Goal: Information Seeking & Learning: Learn about a topic

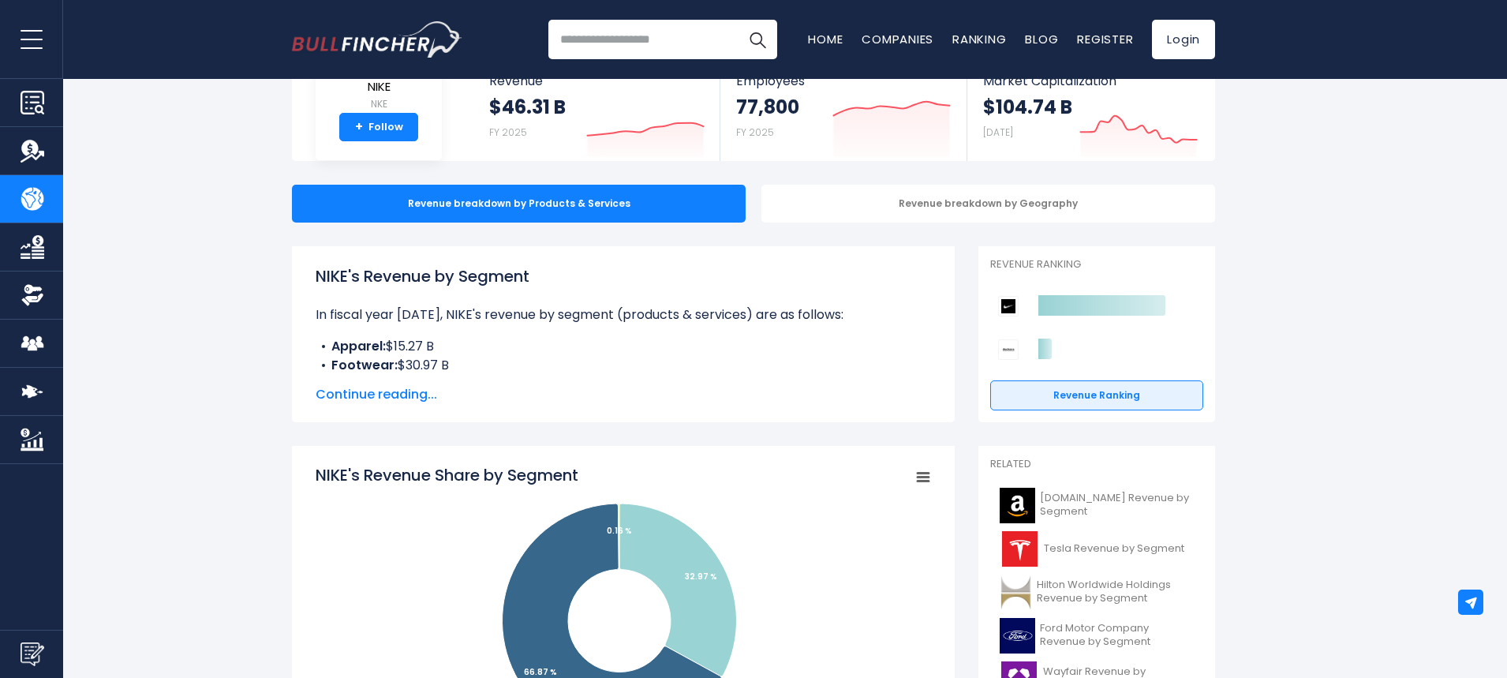
scroll to position [316, 0]
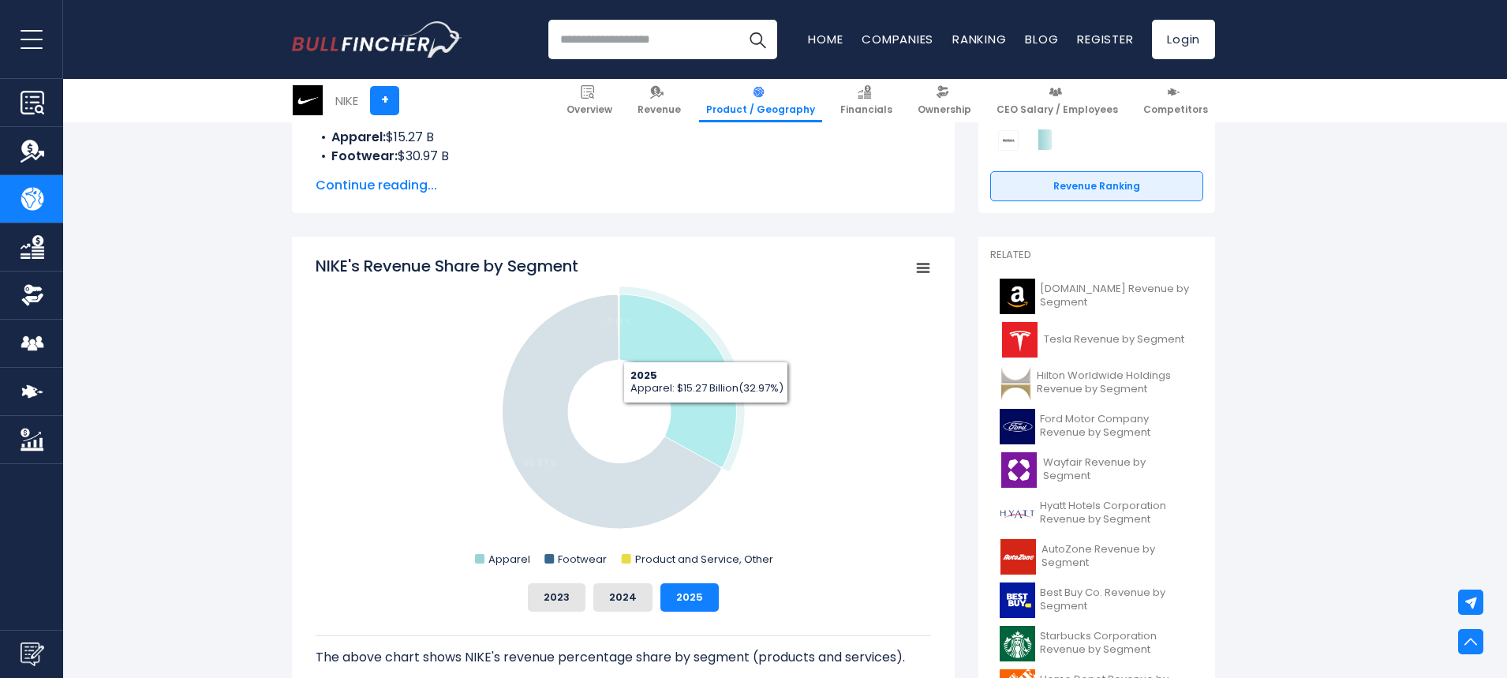
click at [702, 413] on icon "NIKE's Revenue Share by Segment" at bounding box center [678, 380] width 118 height 173
click at [702, 413] on icon "NIKE's Revenue Share by Segment" at bounding box center [685, 377] width 118 height 173
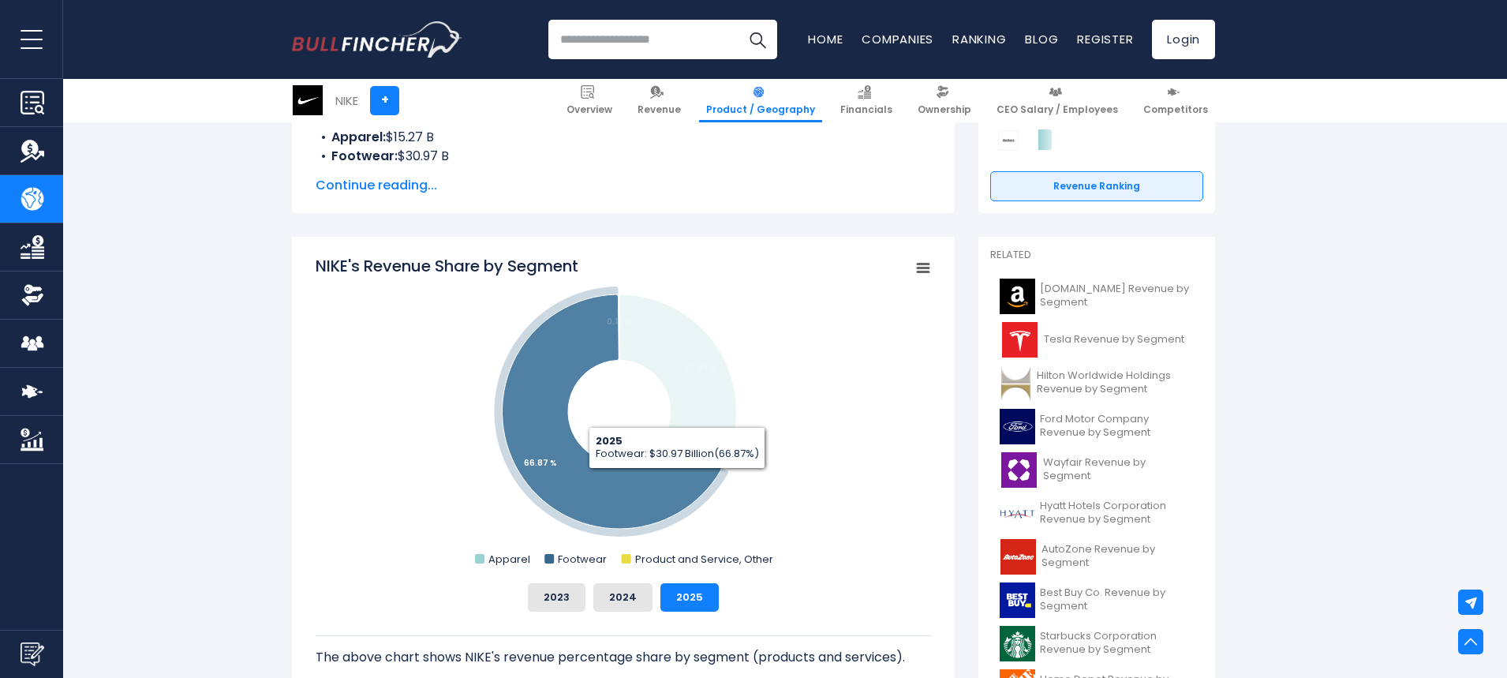
click at [677, 480] on icon "NIKE's Revenue Share by Segment" at bounding box center [611, 411] width 219 height 234
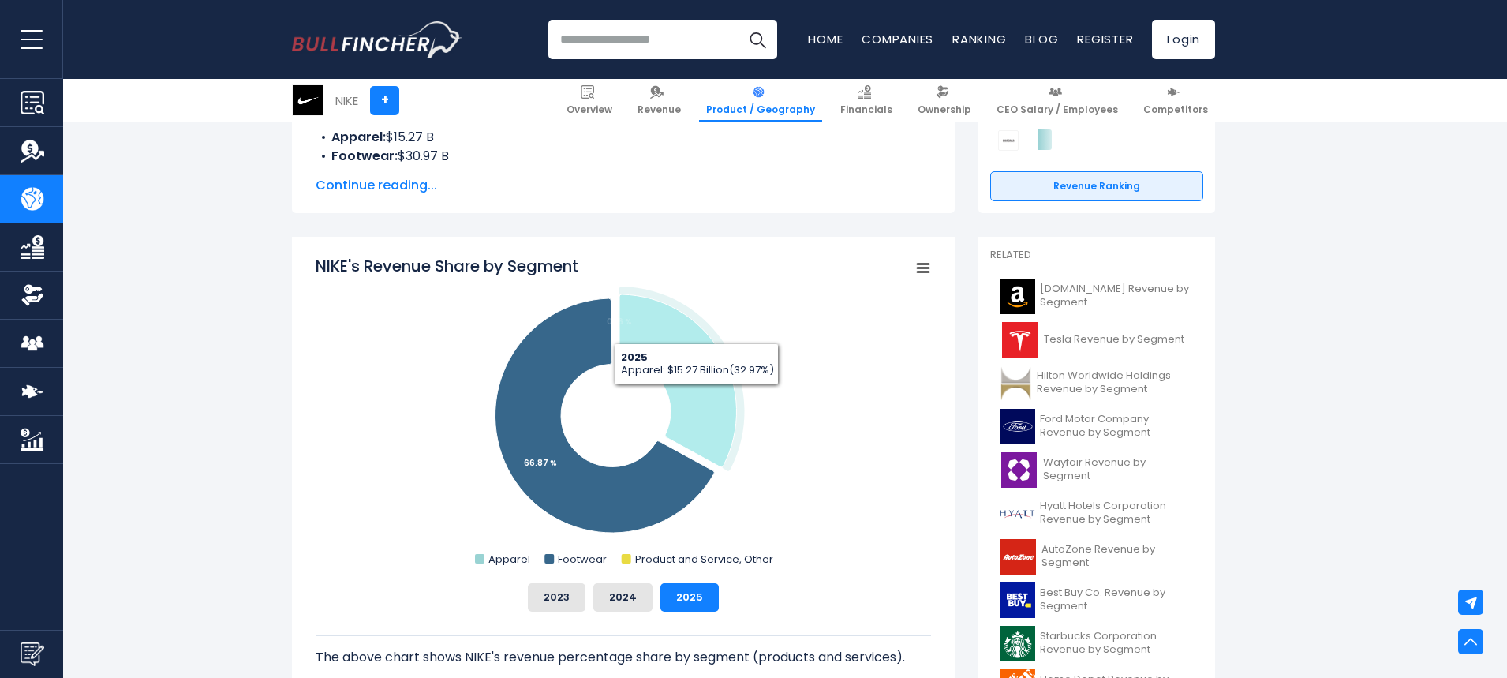
click at [696, 397] on icon "NIKE's Revenue Share by Segment" at bounding box center [678, 380] width 118 height 173
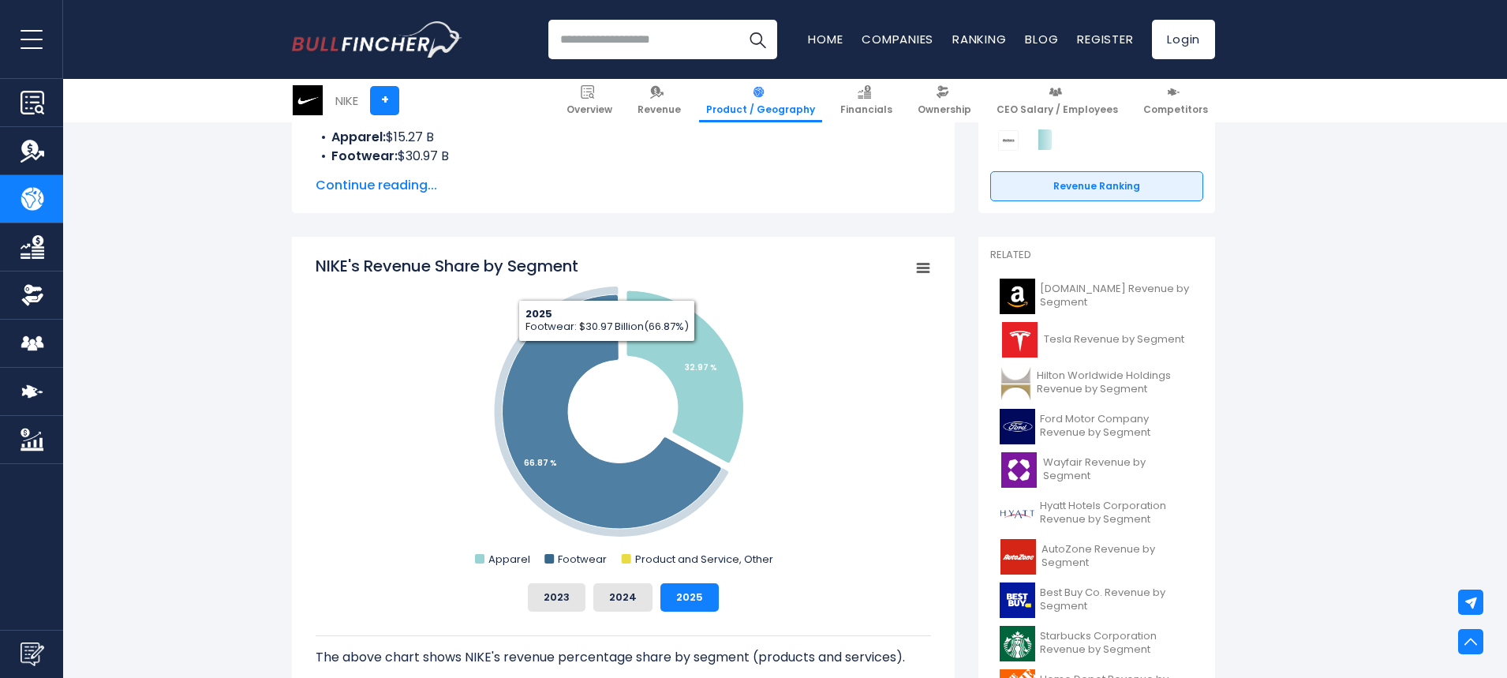
click at [584, 350] on icon "NIKE's Revenue Share by Segment" at bounding box center [611, 411] width 219 height 234
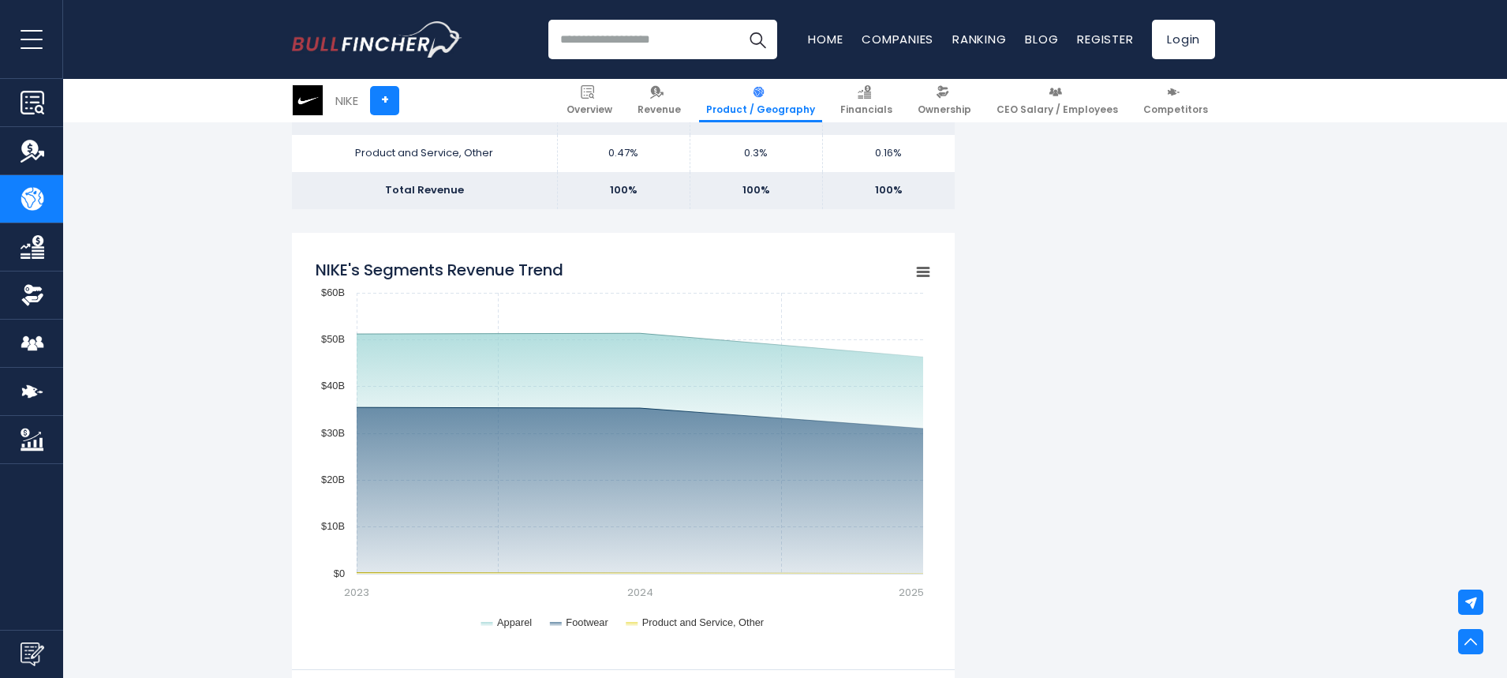
scroll to position [1183, 0]
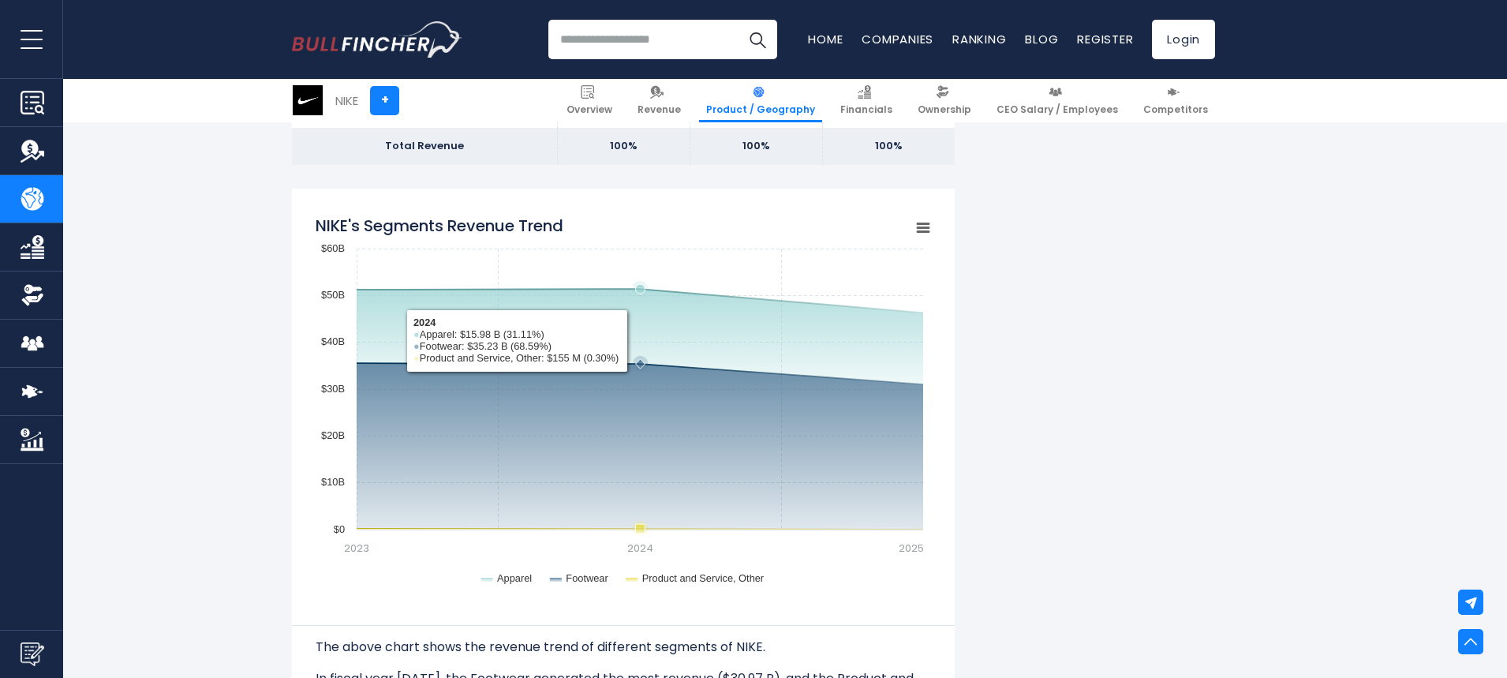
click at [668, 316] on rect "NIKE's Segments Revenue Trend" at bounding box center [623, 404] width 615 height 394
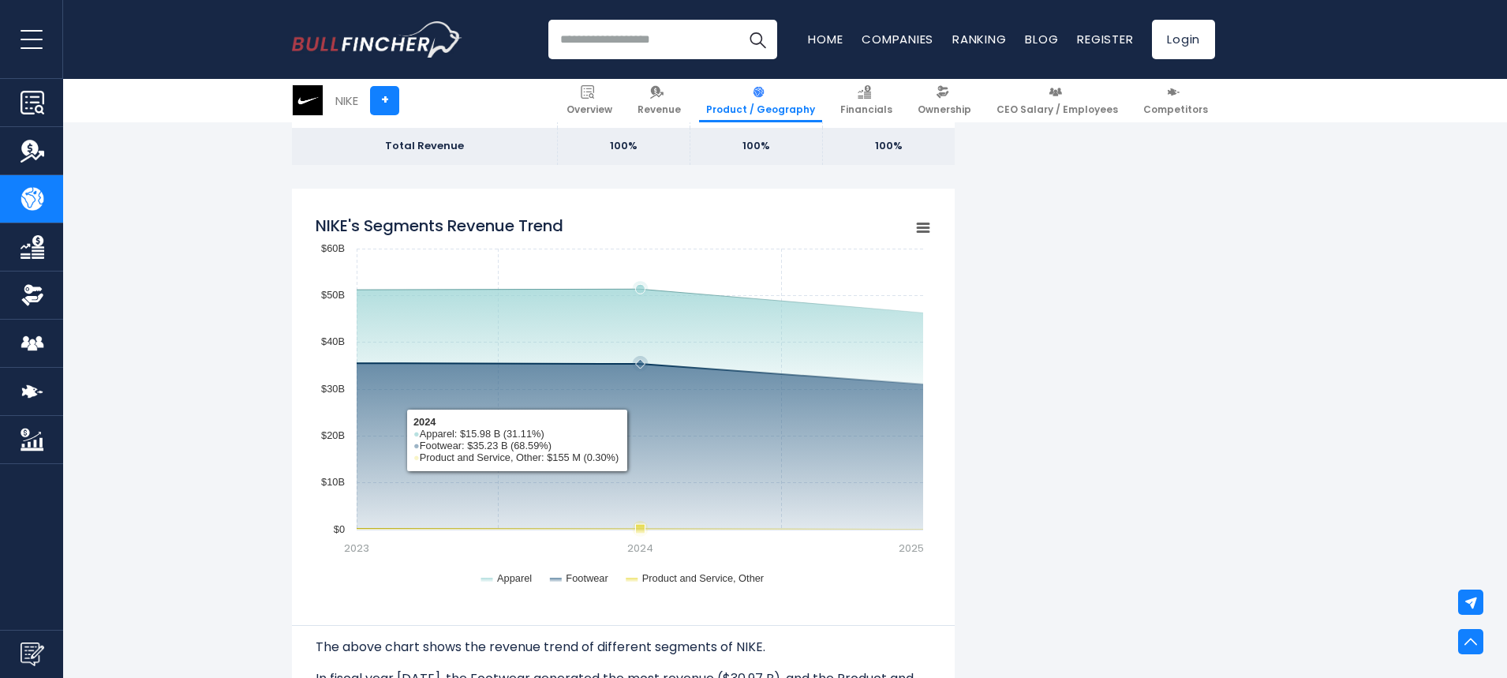
drag, startPoint x: 640, startPoint y: 378, endPoint x: 521, endPoint y: 382, distance: 119.2
click at [521, 382] on rect "NIKE's Segments Revenue Trend" at bounding box center [623, 404] width 615 height 394
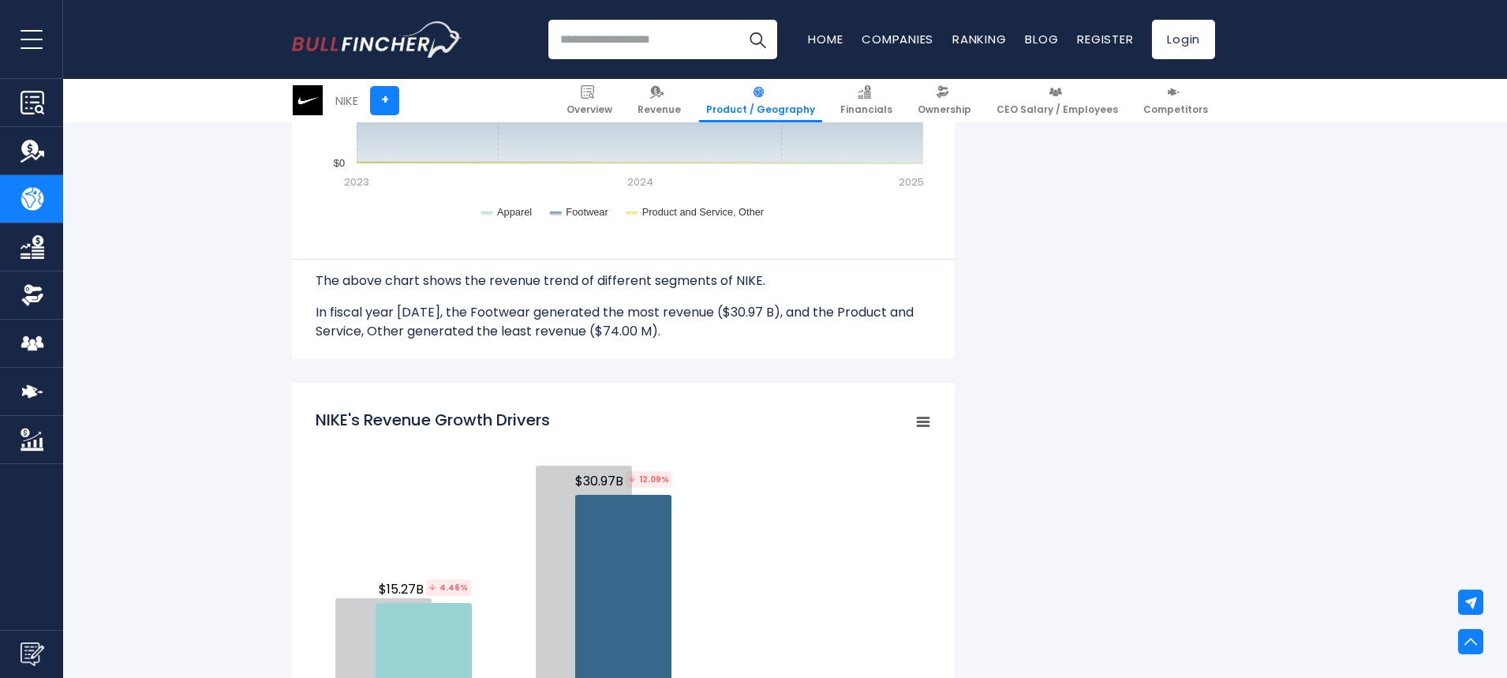
scroll to position [1656, 0]
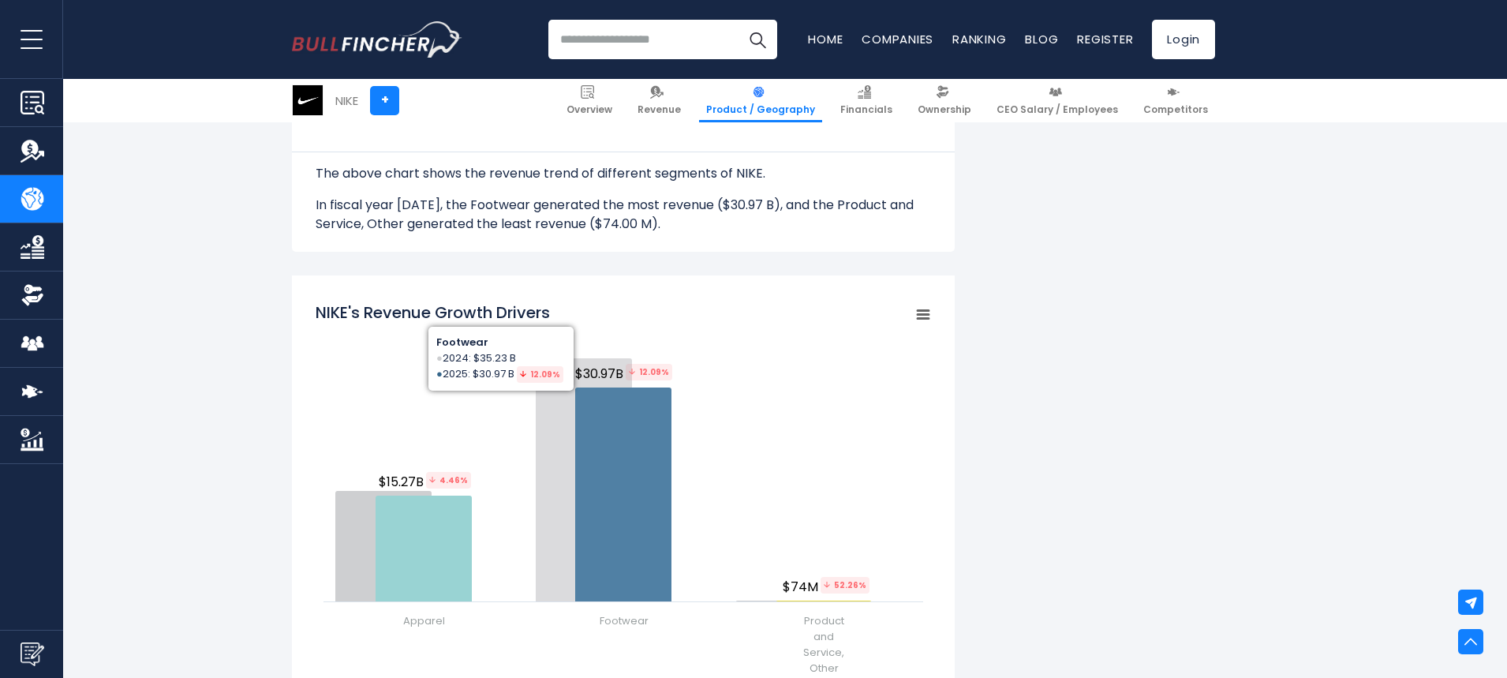
drag, startPoint x: 668, startPoint y: 342, endPoint x: 1136, endPoint y: 461, distance: 482.5
click at [1136, 461] on div "NIKE's Revenue by Segment In fiscal year [DATE], NIKE's revenue by segment (pro…" at bounding box center [753, 239] width 923 height 3086
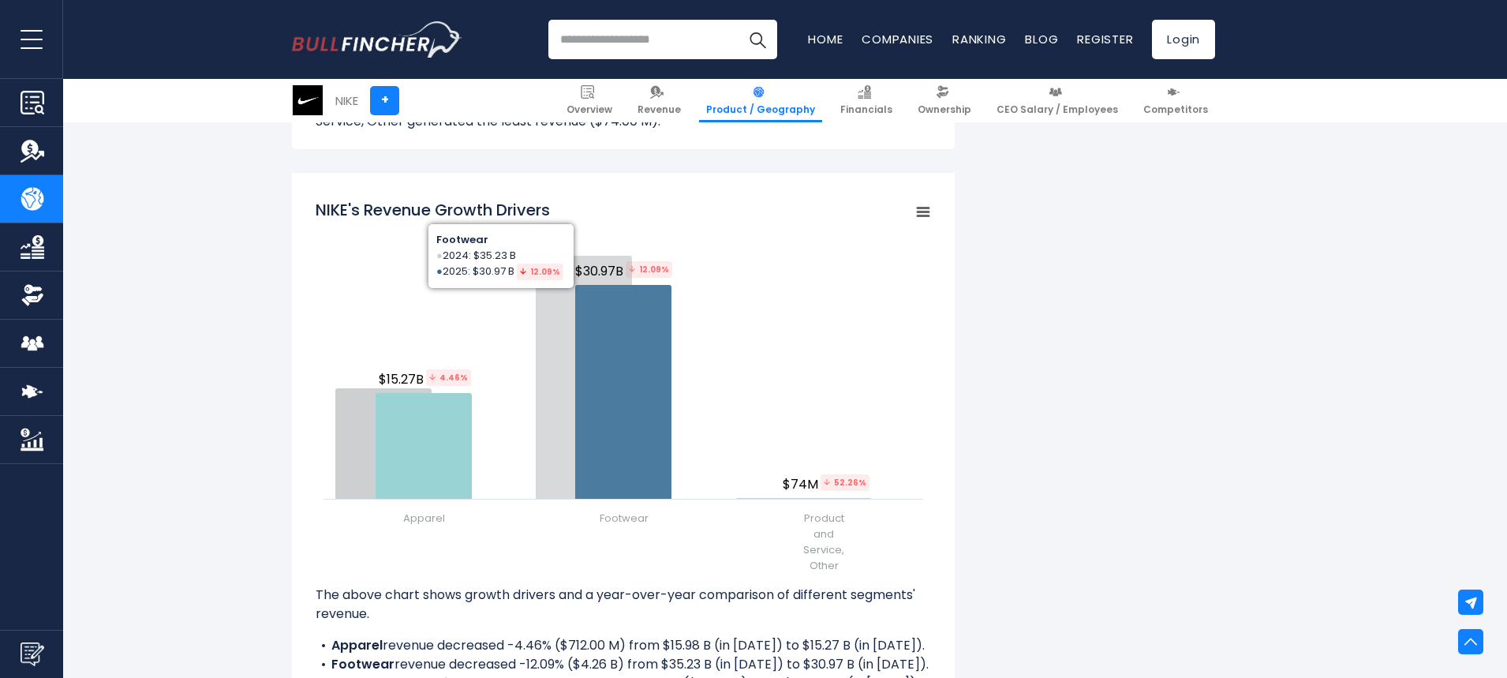
scroll to position [1735, 0]
